Goal: Information Seeking & Learning: Learn about a topic

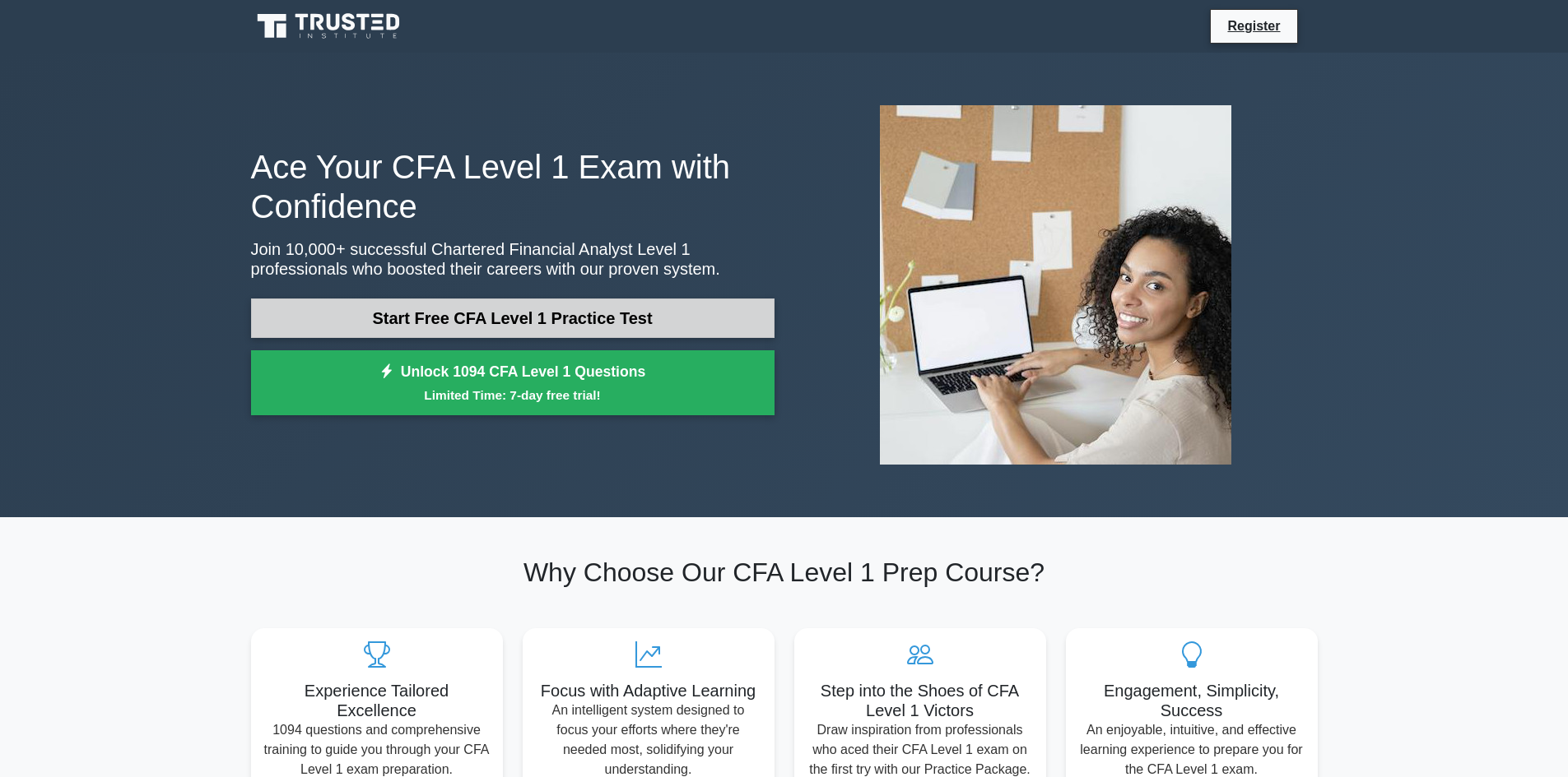
click at [599, 308] on link "Start Free CFA Level 1 Practice Test" at bounding box center [512, 318] width 524 height 40
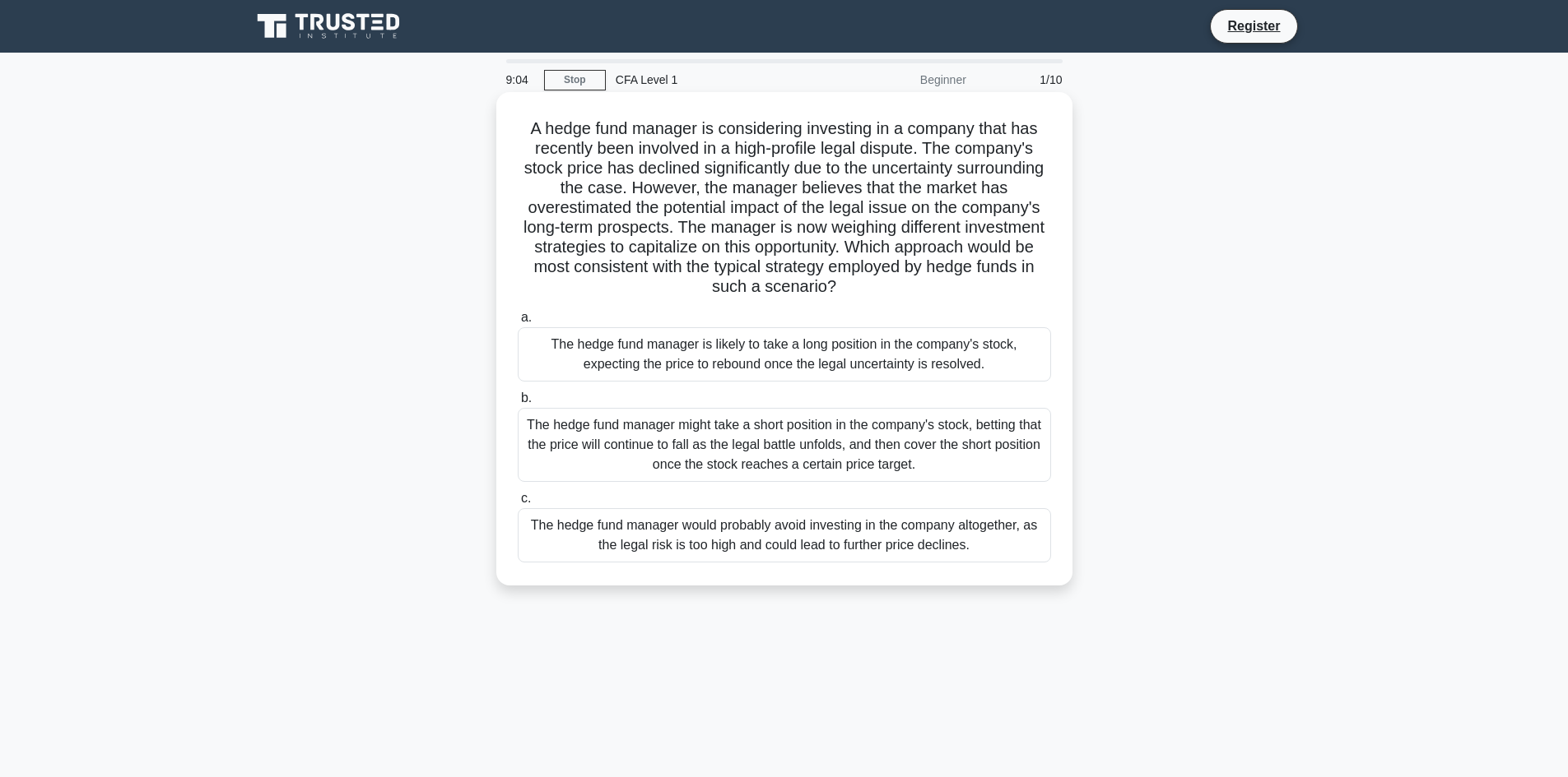
click at [947, 535] on div "The hedge fund manager would probably avoid investing in the company altogether…" at bounding box center [784, 535] width 533 height 54
click at [518, 504] on input "c. The hedge fund manager would probably avoid investing in the company altoget…" at bounding box center [518, 499] width 0 height 10
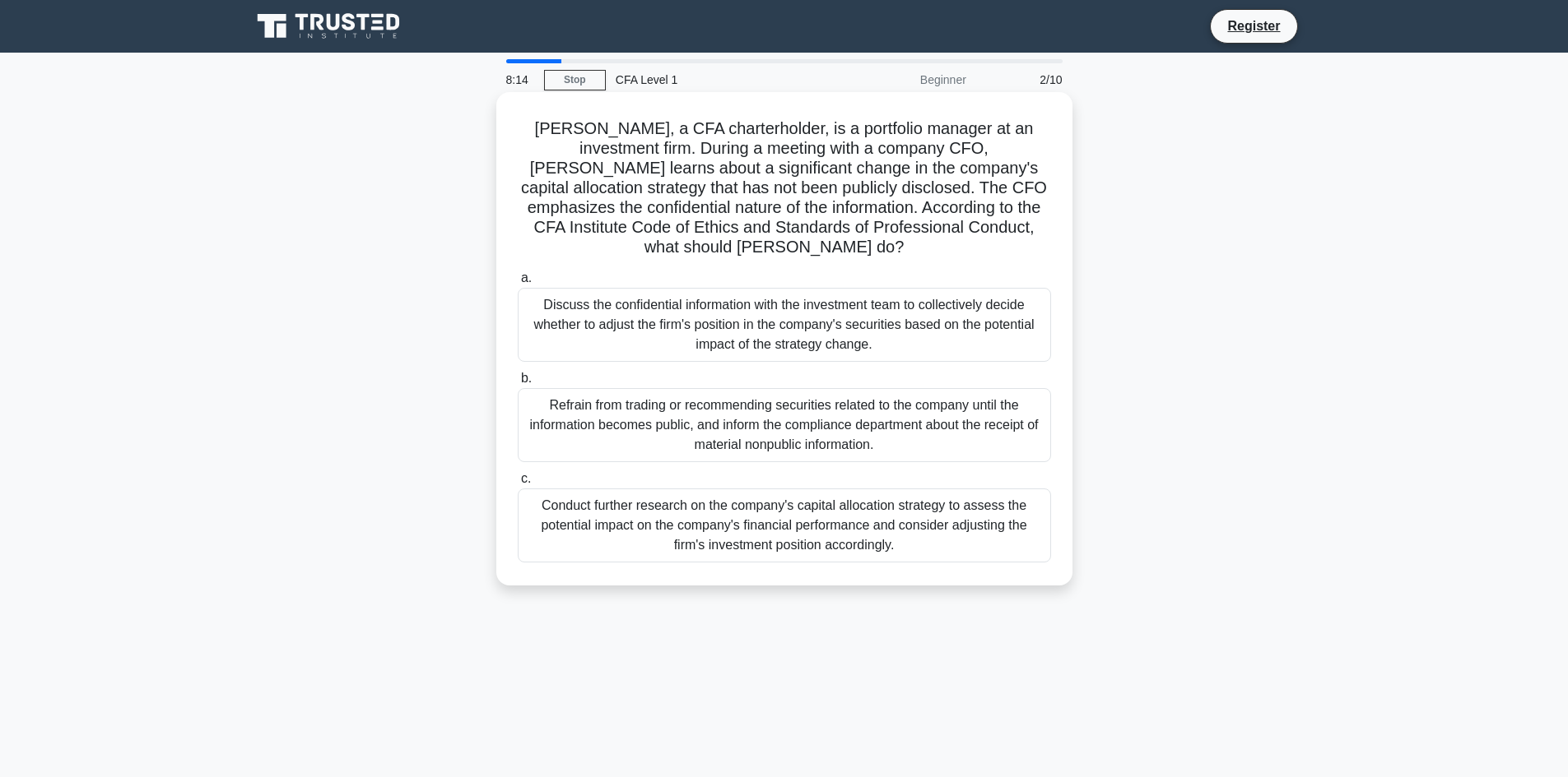
click at [699, 392] on div "Refrain from trading or recommending securities related to the company until th…" at bounding box center [784, 426] width 533 height 74
click at [518, 384] on input "b. Refrain from trading or recommending securities related to the company until…" at bounding box center [518, 378] width 0 height 10
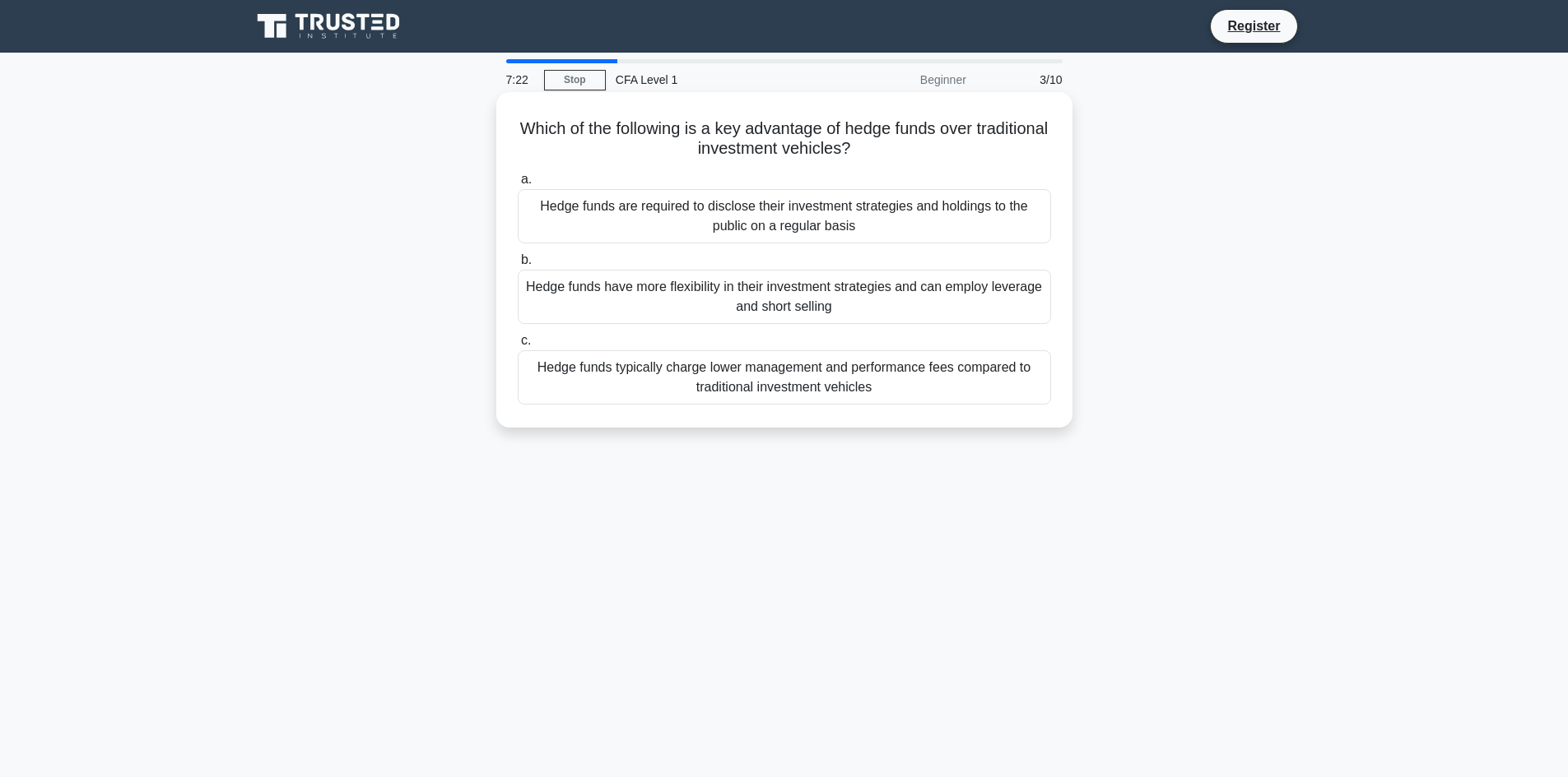
click at [892, 310] on div "Hedge funds have more flexibility in their investment strategies and can employ…" at bounding box center [784, 296] width 533 height 54
click at [518, 266] on input "b. Hedge funds have more flexibility in their investment strategies and can emp…" at bounding box center [518, 259] width 0 height 10
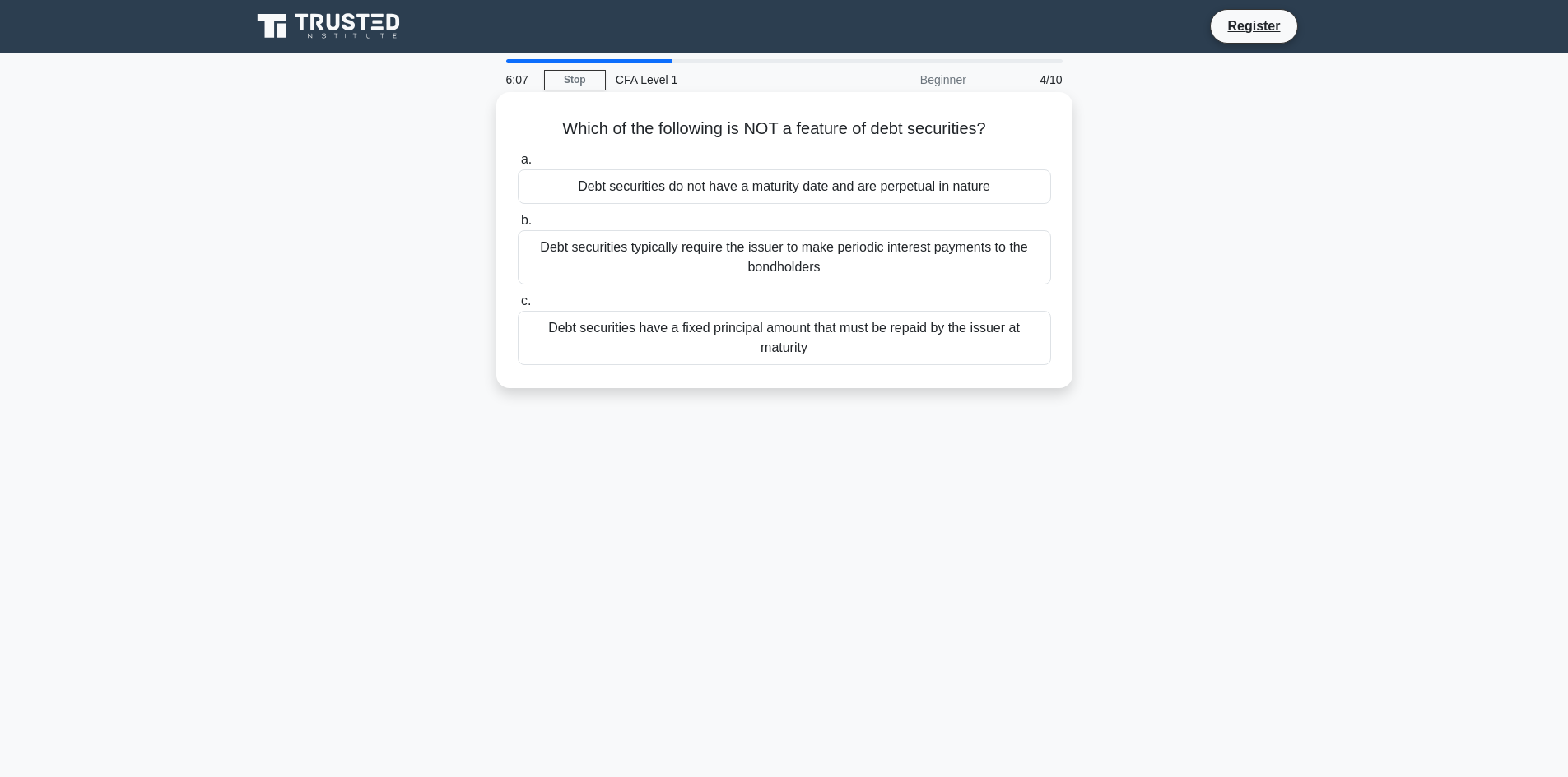
click at [819, 195] on div "Debt securities do not have a maturity date and are perpetual in nature" at bounding box center [784, 186] width 533 height 34
click at [518, 165] on input "a. Debt securities do not have a maturity date and are perpetual in nature" at bounding box center [518, 160] width 0 height 10
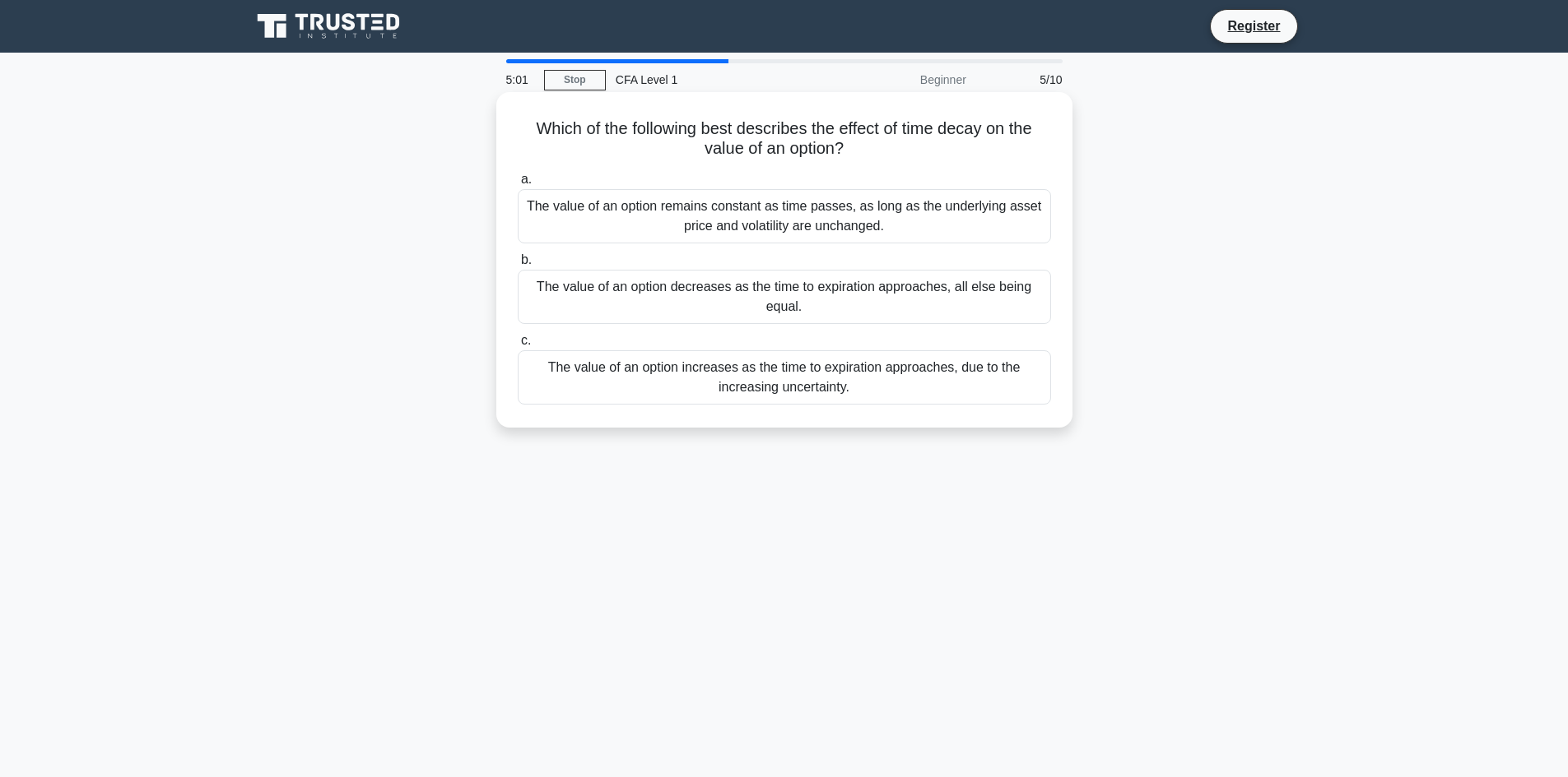
click at [765, 298] on div "The value of an option decreases as the time to expiration approaches, all else…" at bounding box center [784, 296] width 533 height 54
click at [518, 266] on input "b. The value of an option decreases as the time to expiration approaches, all e…" at bounding box center [518, 259] width 0 height 10
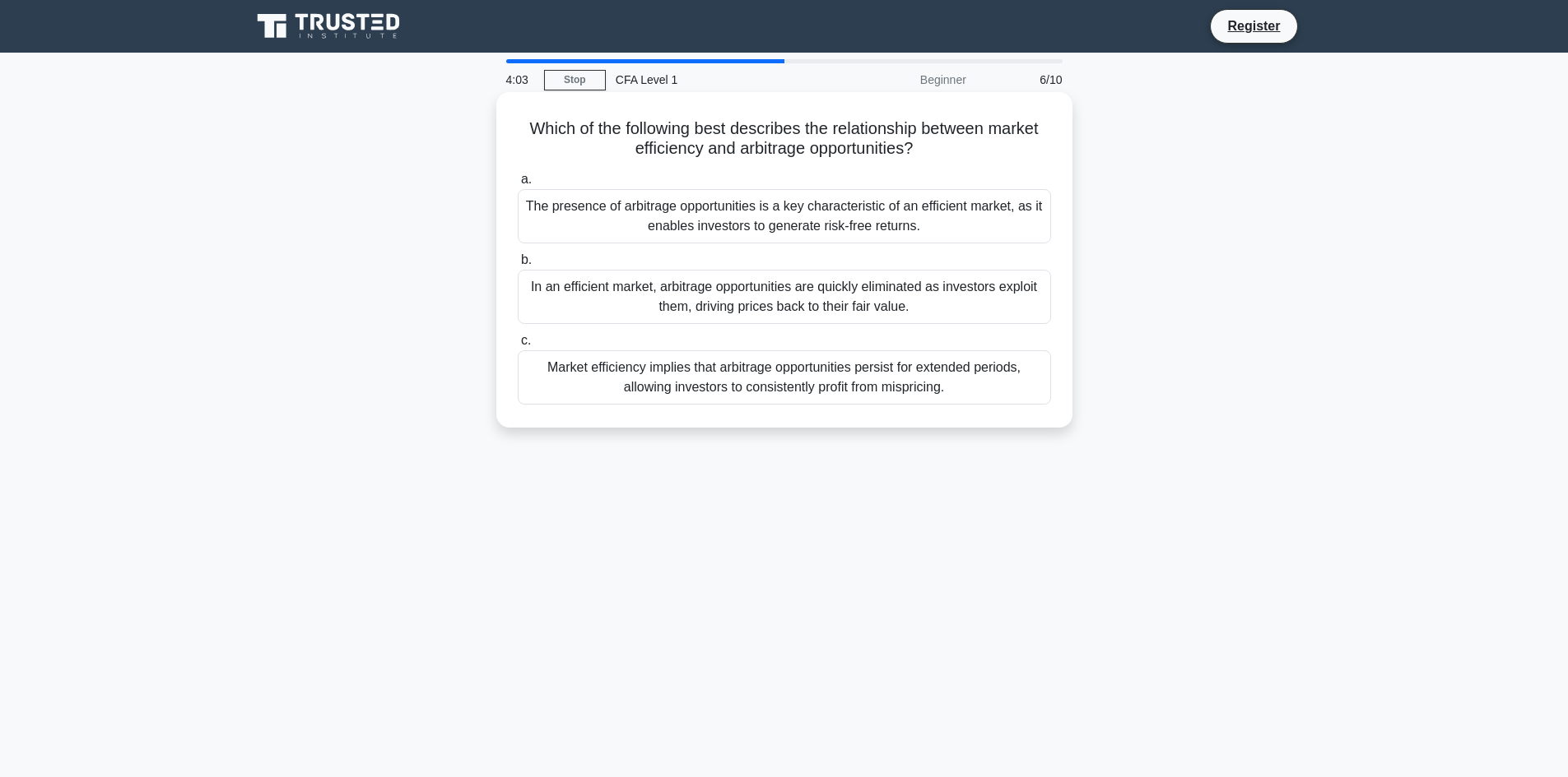
click at [928, 384] on div "Market efficiency implies that arbitrage opportunities persist for extended per…" at bounding box center [784, 377] width 533 height 54
click at [518, 347] on input "c. Market efficiency implies that arbitrage opportunities persist for extended …" at bounding box center [518, 340] width 0 height 10
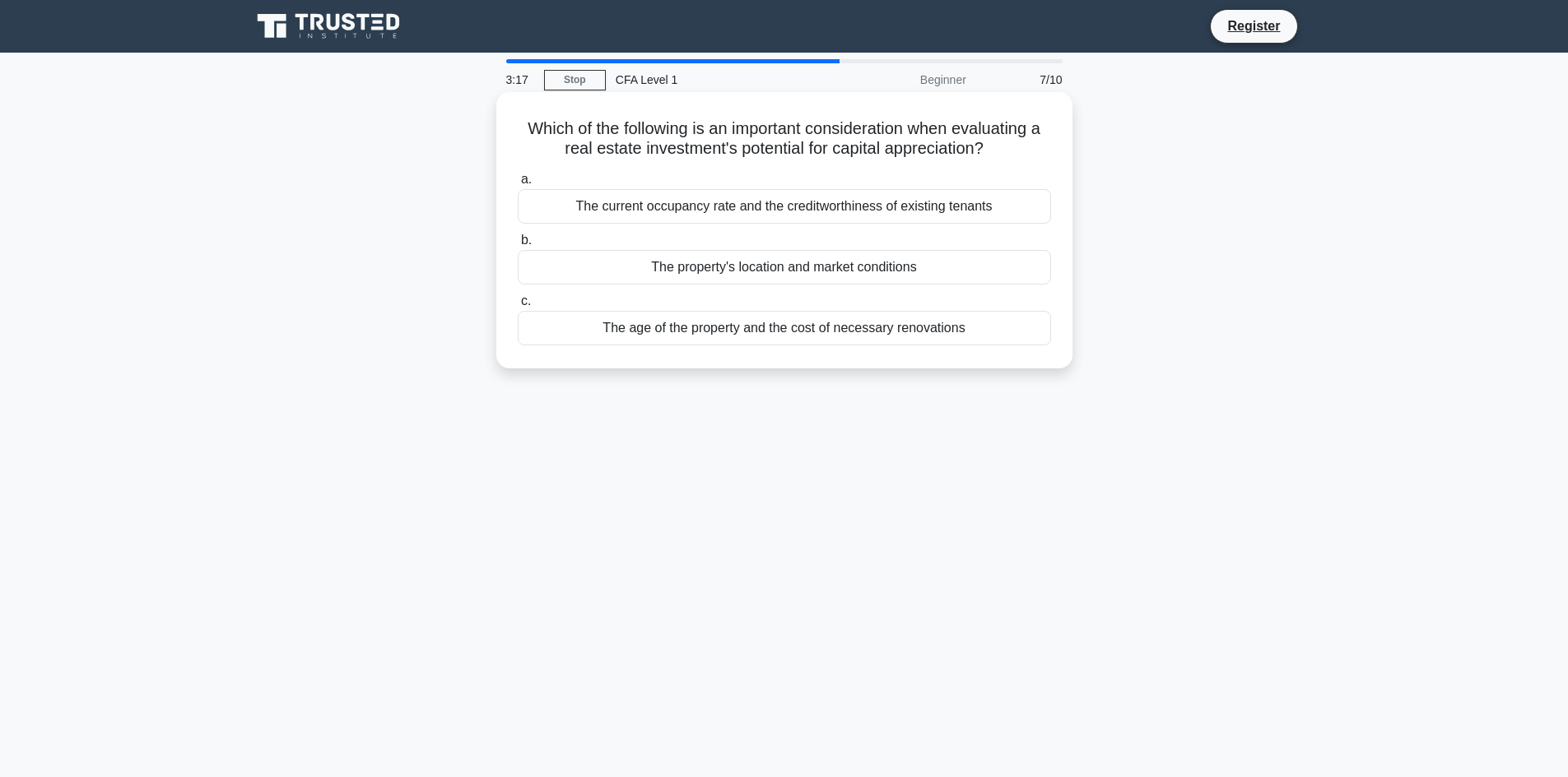
click at [789, 203] on div "The current occupancy rate and the creditworthiness of existing tenants" at bounding box center [784, 206] width 533 height 34
click at [518, 185] on input "a. The current occupancy rate and the creditworthiness of existing tenants" at bounding box center [518, 180] width 0 height 10
click at [797, 328] on div "The country's interest rates relative to other countries" at bounding box center [784, 328] width 533 height 34
click at [518, 307] on input "c. The country's interest rates relative to other countries" at bounding box center [518, 301] width 0 height 10
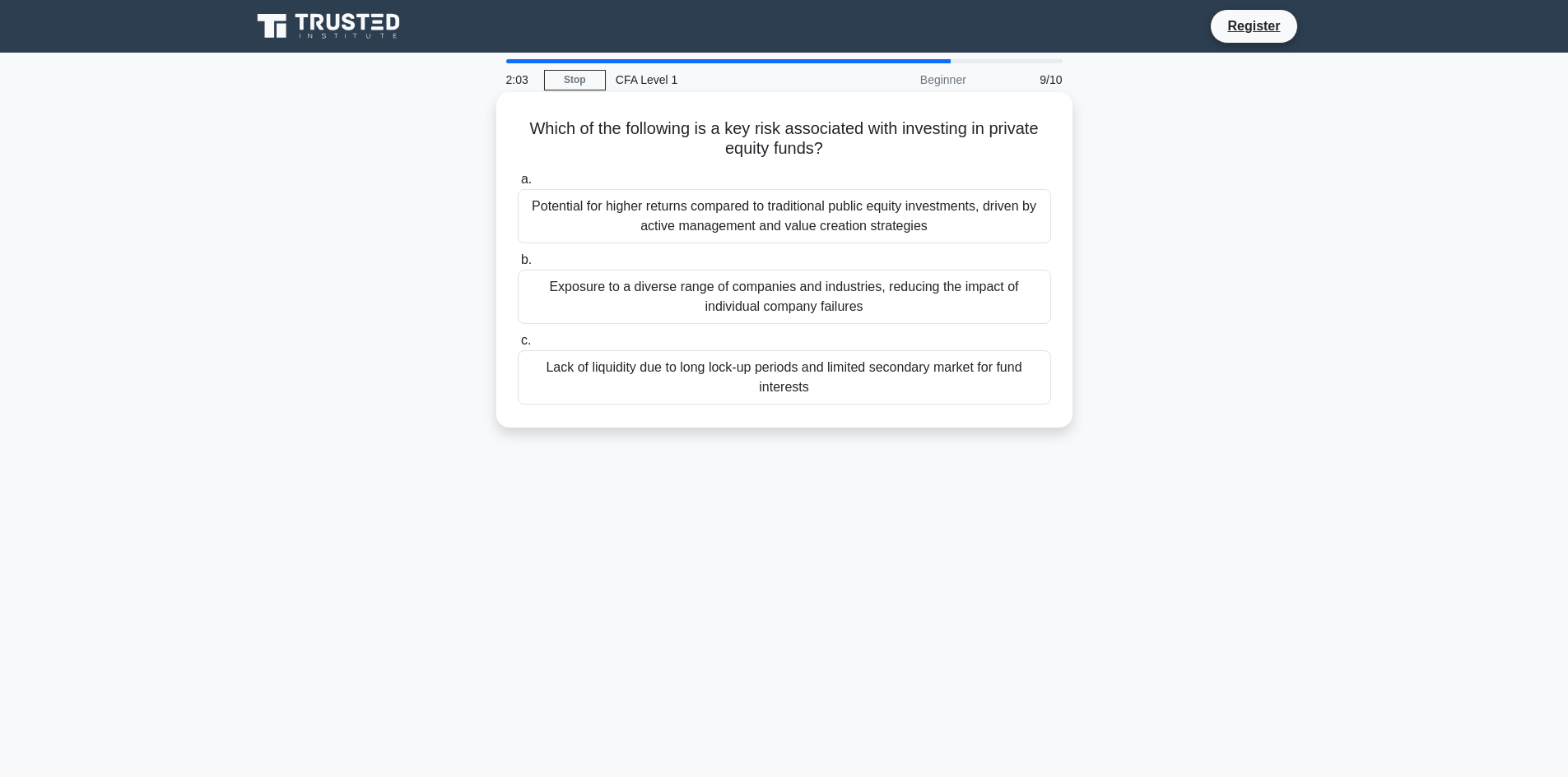
click at [865, 373] on div "Lack of liquidity due to long lock-up periods and limited secondary market for …" at bounding box center [784, 377] width 533 height 54
click at [518, 347] on input "c. Lack of liquidity due to long lock-up periods and limited secondary market f…" at bounding box center [518, 340] width 0 height 10
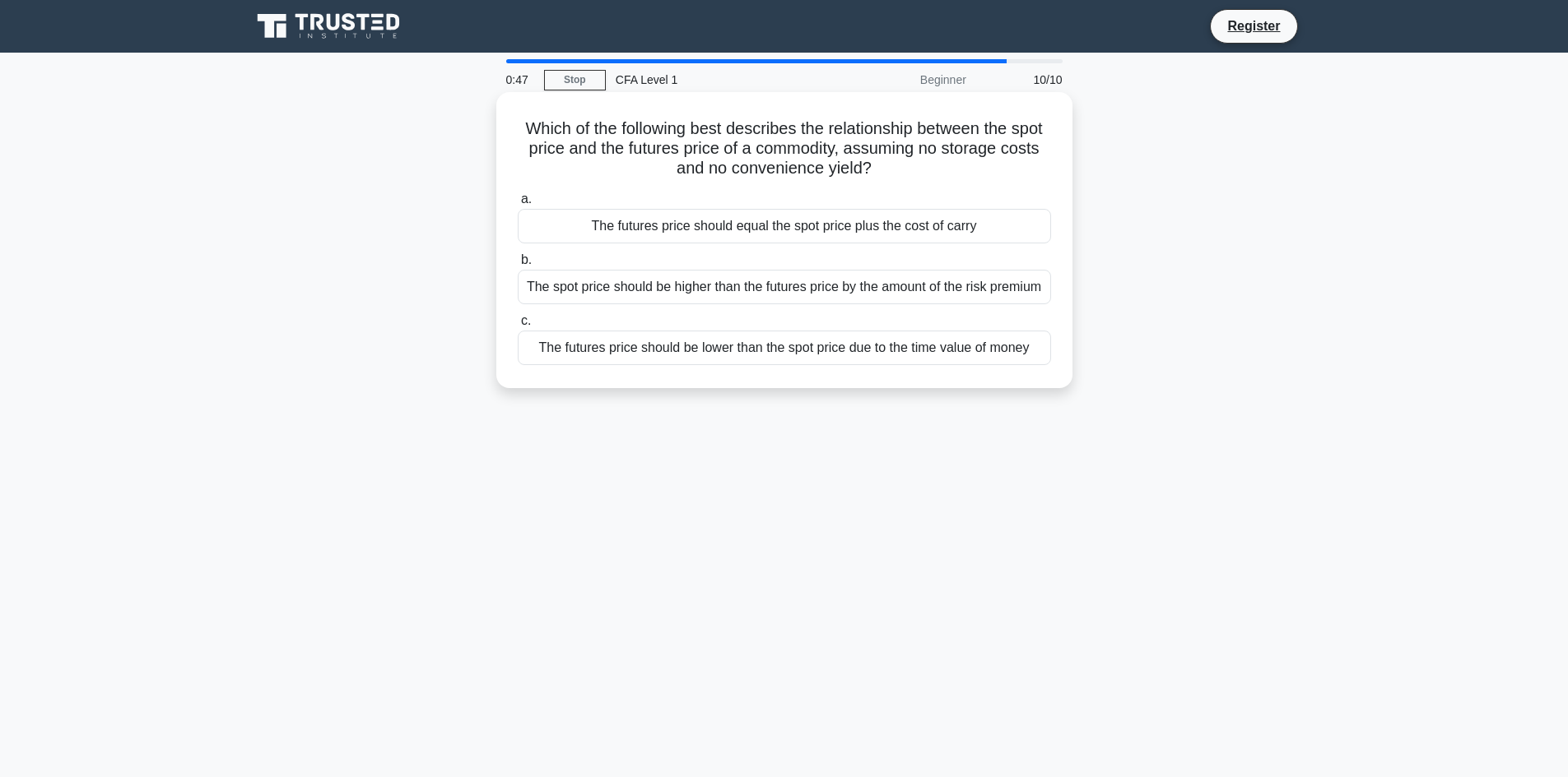
click at [789, 238] on div "The futures price should equal the spot price plus the cost of carry" at bounding box center [784, 226] width 533 height 34
click at [518, 205] on input "a. The futures price should equal the spot price plus the cost of carry" at bounding box center [518, 199] width 0 height 10
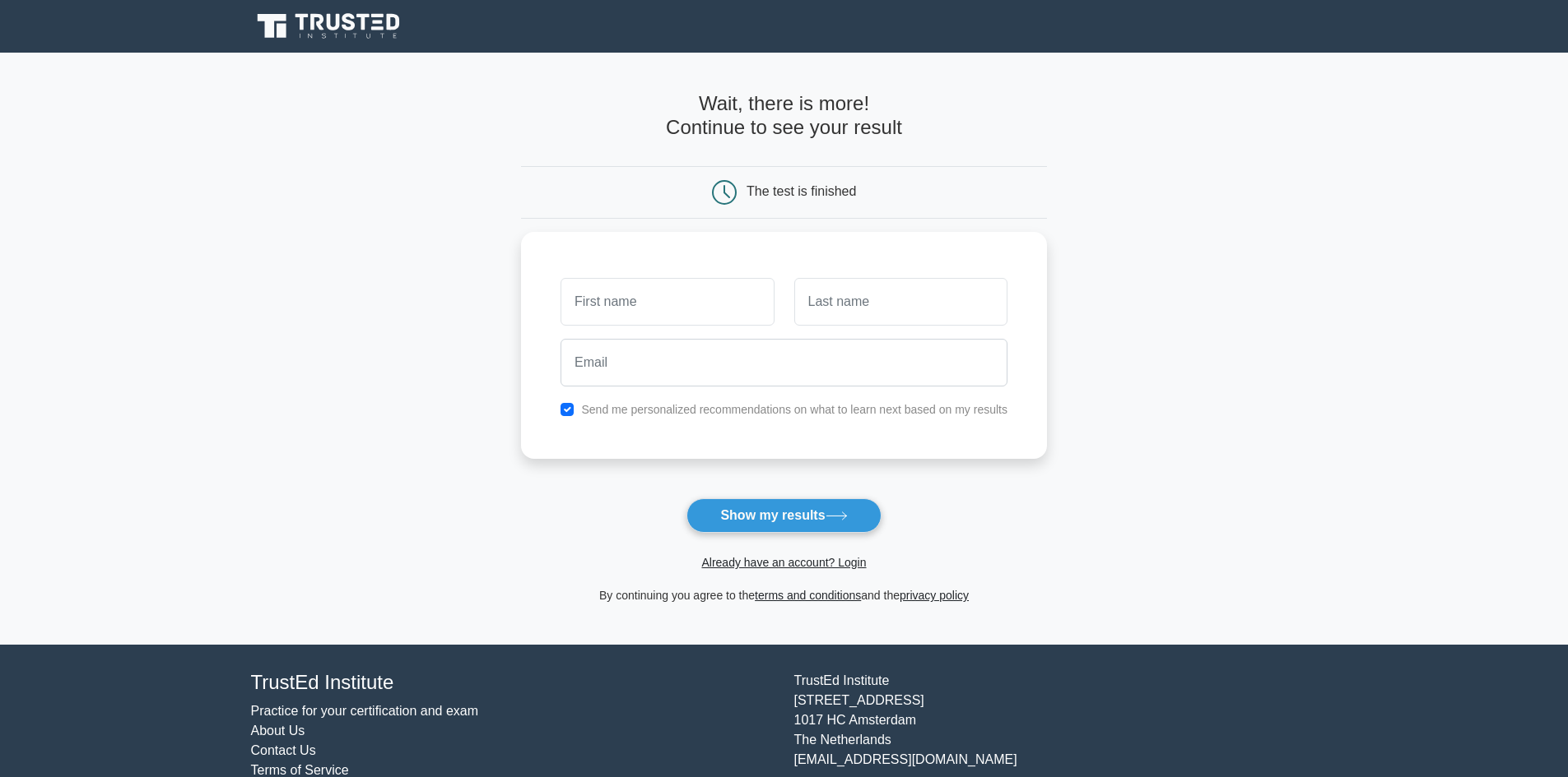
click at [812, 190] on div "The test is finished" at bounding box center [800, 191] width 109 height 14
click at [740, 530] on button "Show my results" at bounding box center [783, 516] width 194 height 34
click at [743, 519] on button "Show my results" at bounding box center [783, 516] width 194 height 34
click at [658, 297] on input "text" at bounding box center [667, 297] width 213 height 47
click at [655, 294] on input "text" at bounding box center [667, 297] width 213 height 47
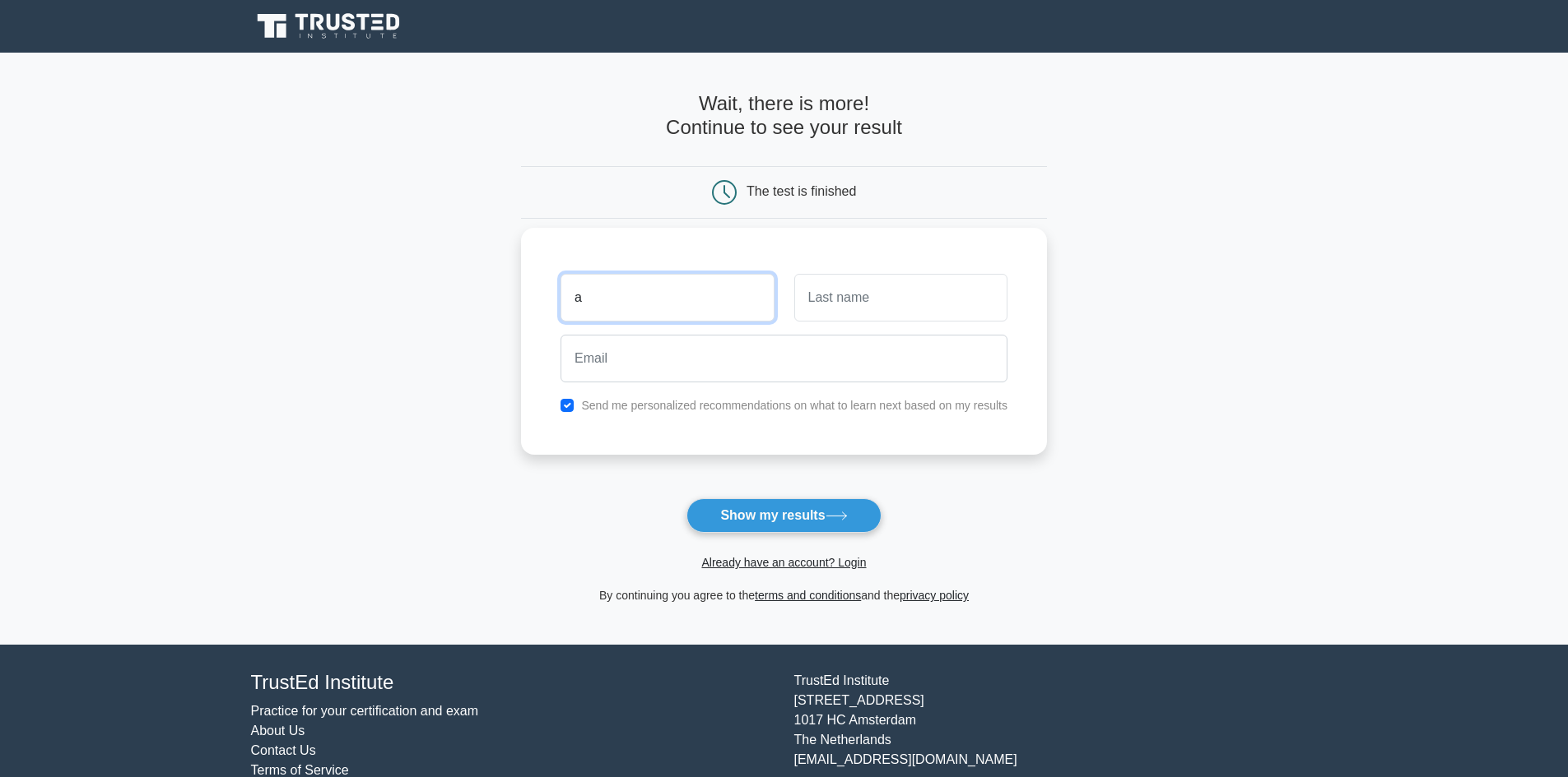
type input "a"
click at [849, 312] on input "text" at bounding box center [901, 297] width 213 height 47
type input "b"
click at [808, 351] on input "email" at bounding box center [784, 358] width 447 height 47
type input "misiek.slomak@gmail.com"
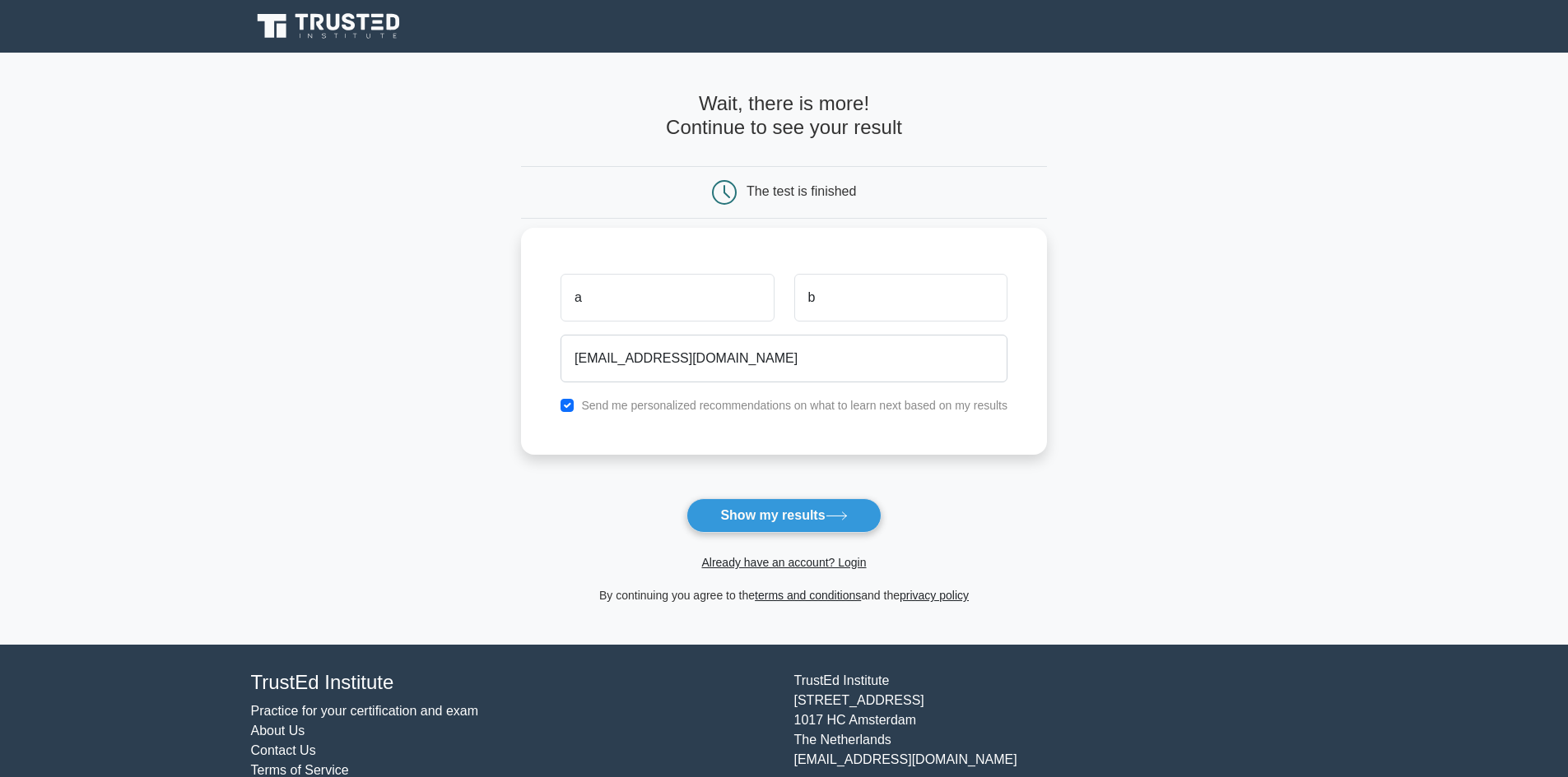
click at [618, 405] on label "Send me personalized recommendations on what to learn next based on my results" at bounding box center [794, 406] width 427 height 13
click at [570, 404] on input "checkbox" at bounding box center [567, 406] width 13 height 13
checkbox input "false"
click at [735, 517] on button "Show my results" at bounding box center [783, 516] width 194 height 34
